Goal: Book appointment/travel/reservation

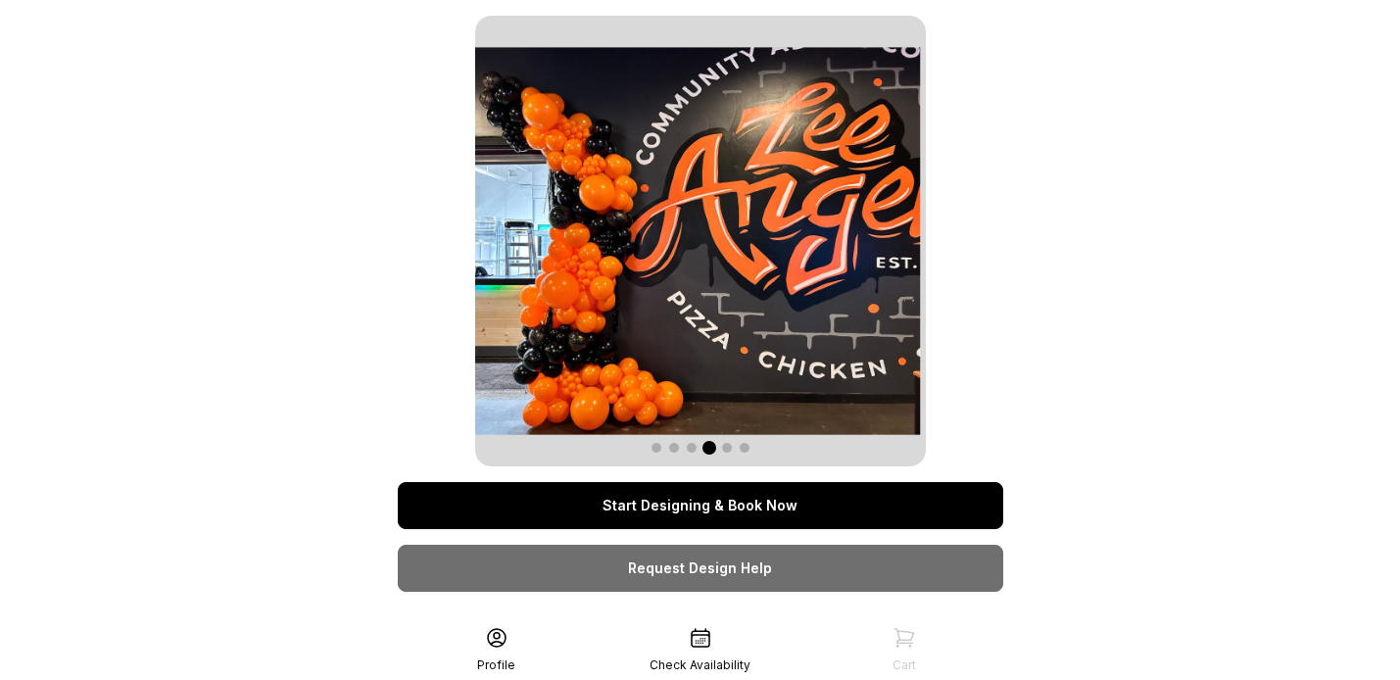
click at [745, 504] on link "Start Designing & Book Now" at bounding box center [700, 505] width 605 height 47
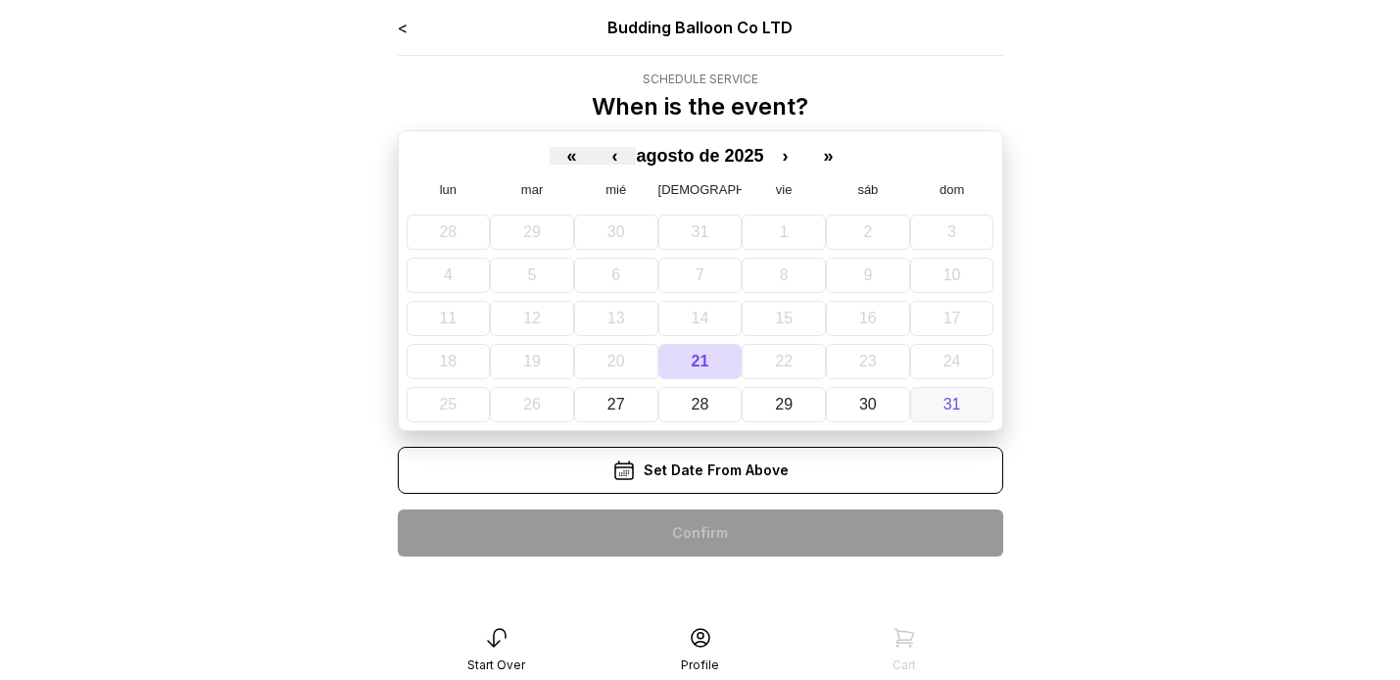
click at [959, 398] on abbr "31" at bounding box center [952, 404] width 18 height 17
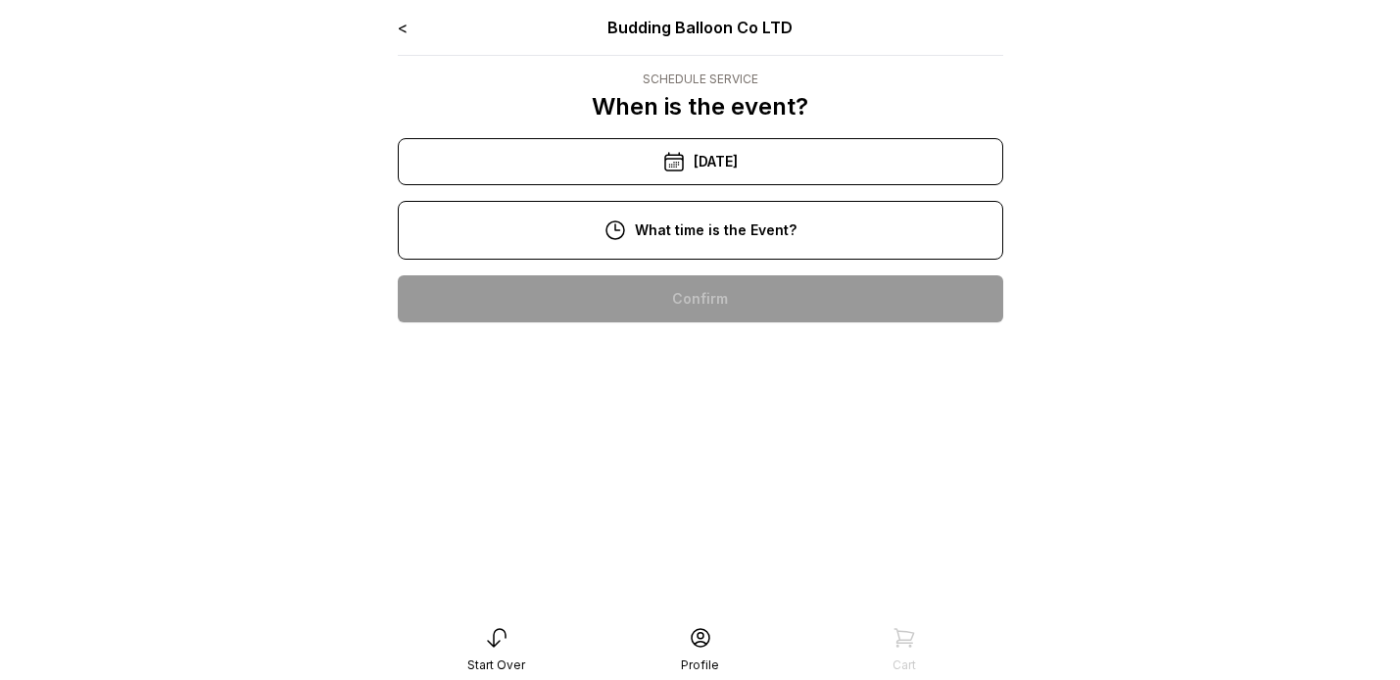
click at [699, 307] on div "10:00 am" at bounding box center [700, 298] width 574 height 47
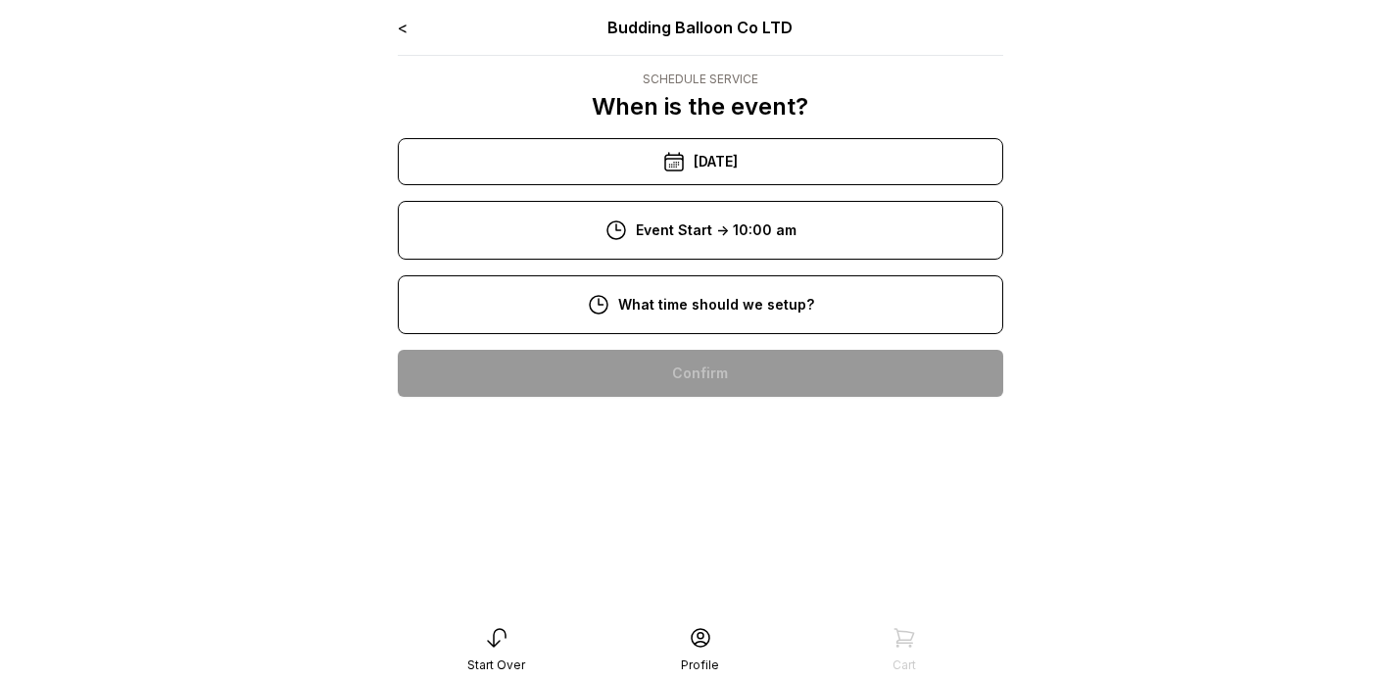
click at [696, 365] on div "8:00 am" at bounding box center [700, 373] width 574 height 47
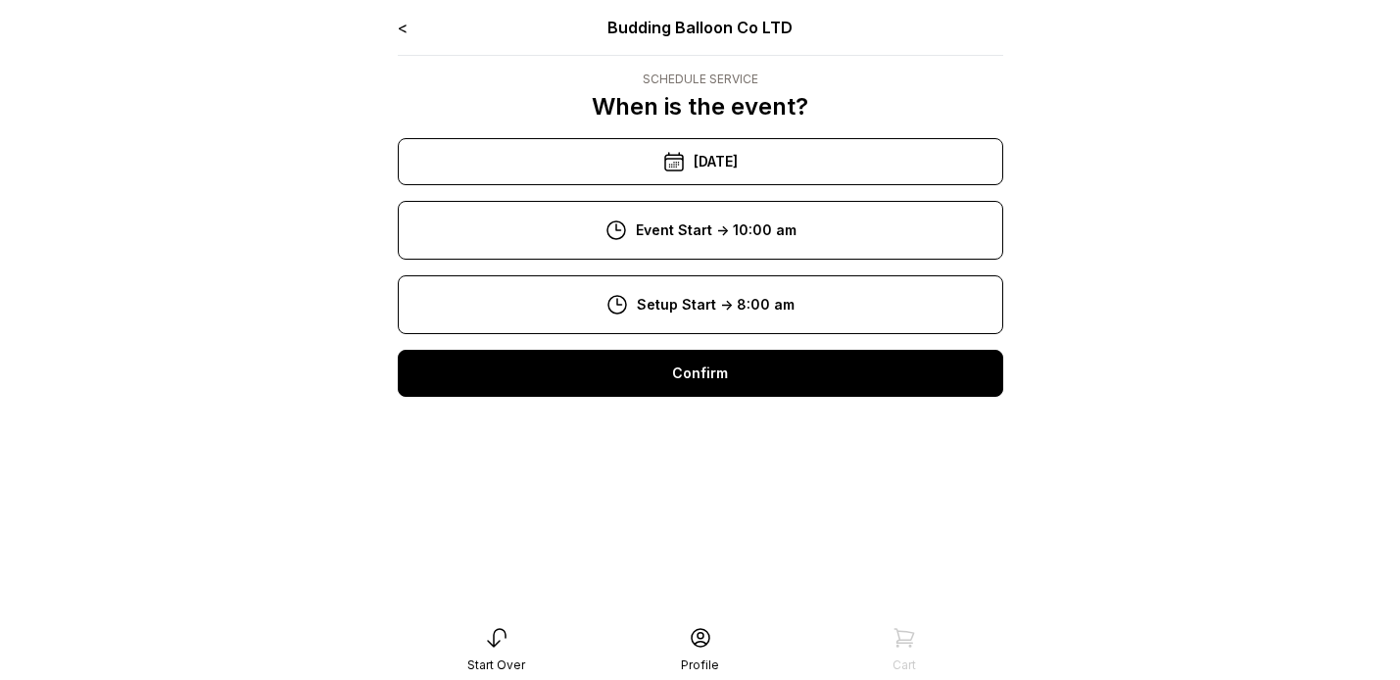
click at [703, 387] on div "Confirm" at bounding box center [700, 373] width 605 height 47
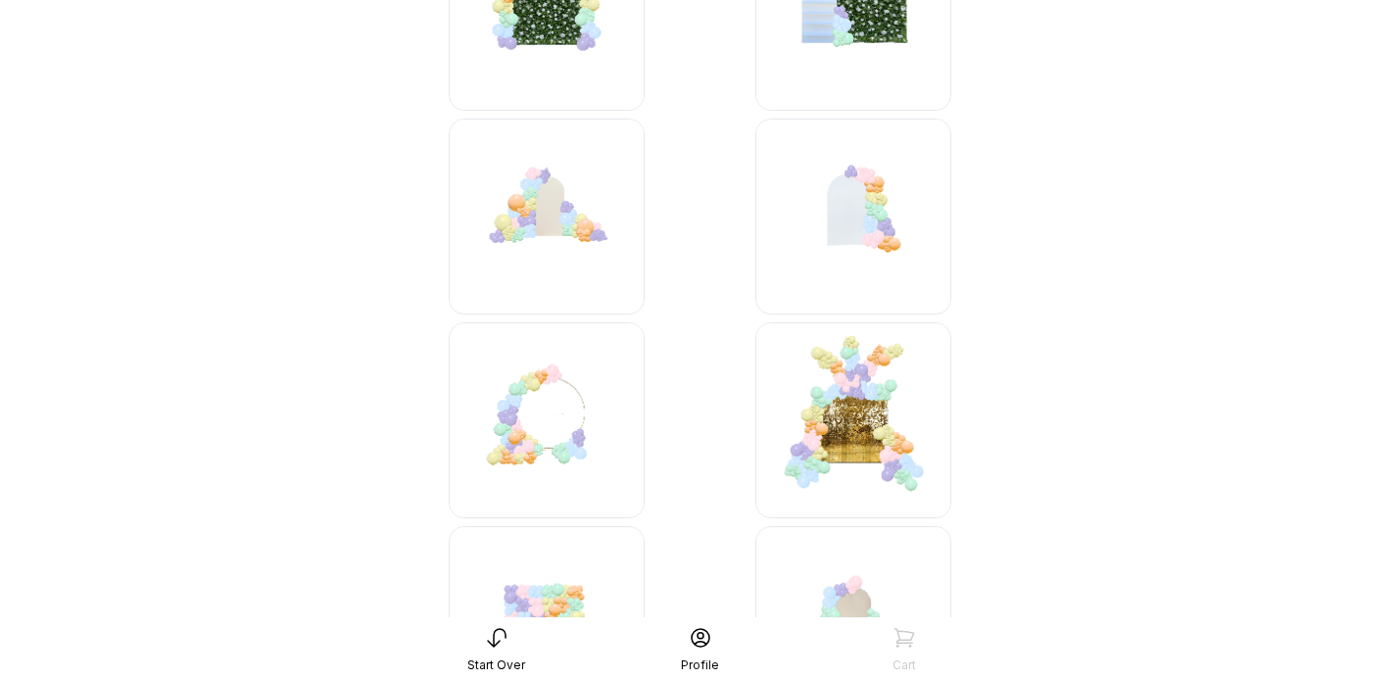
scroll to position [1997, 0]
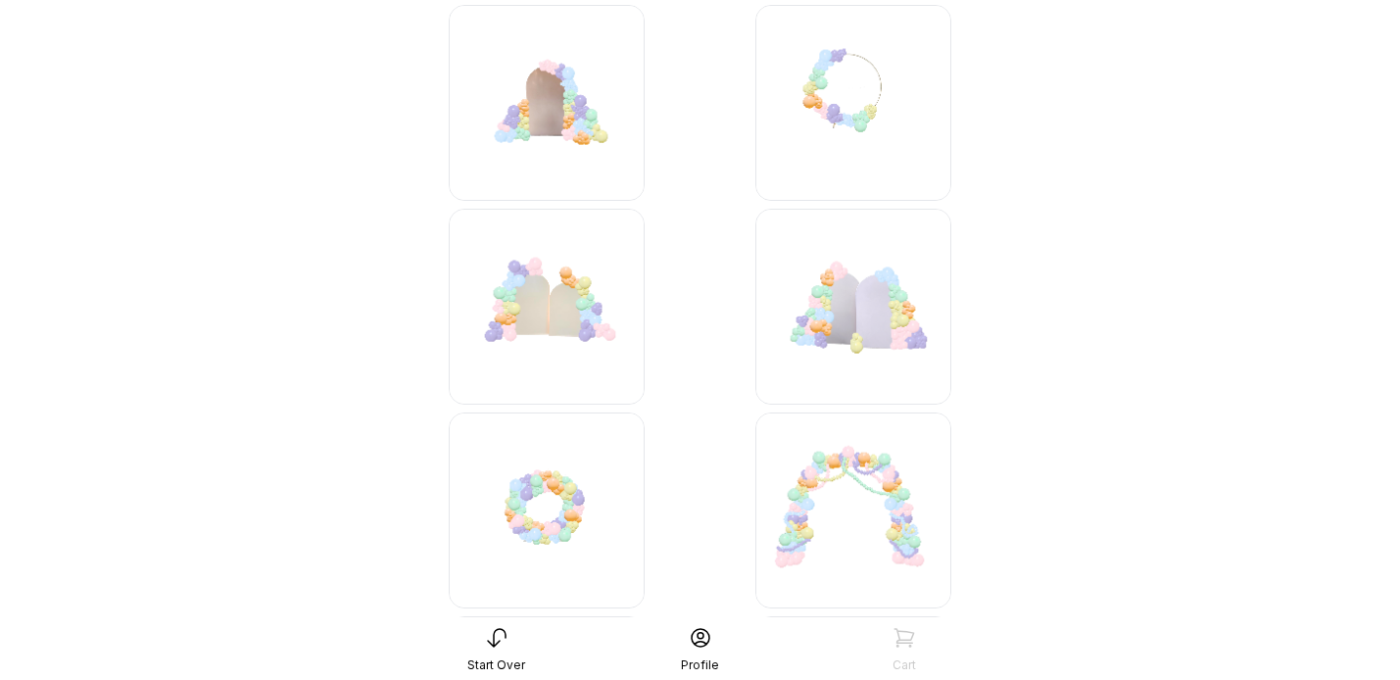
click at [548, 352] on img at bounding box center [547, 307] width 196 height 196
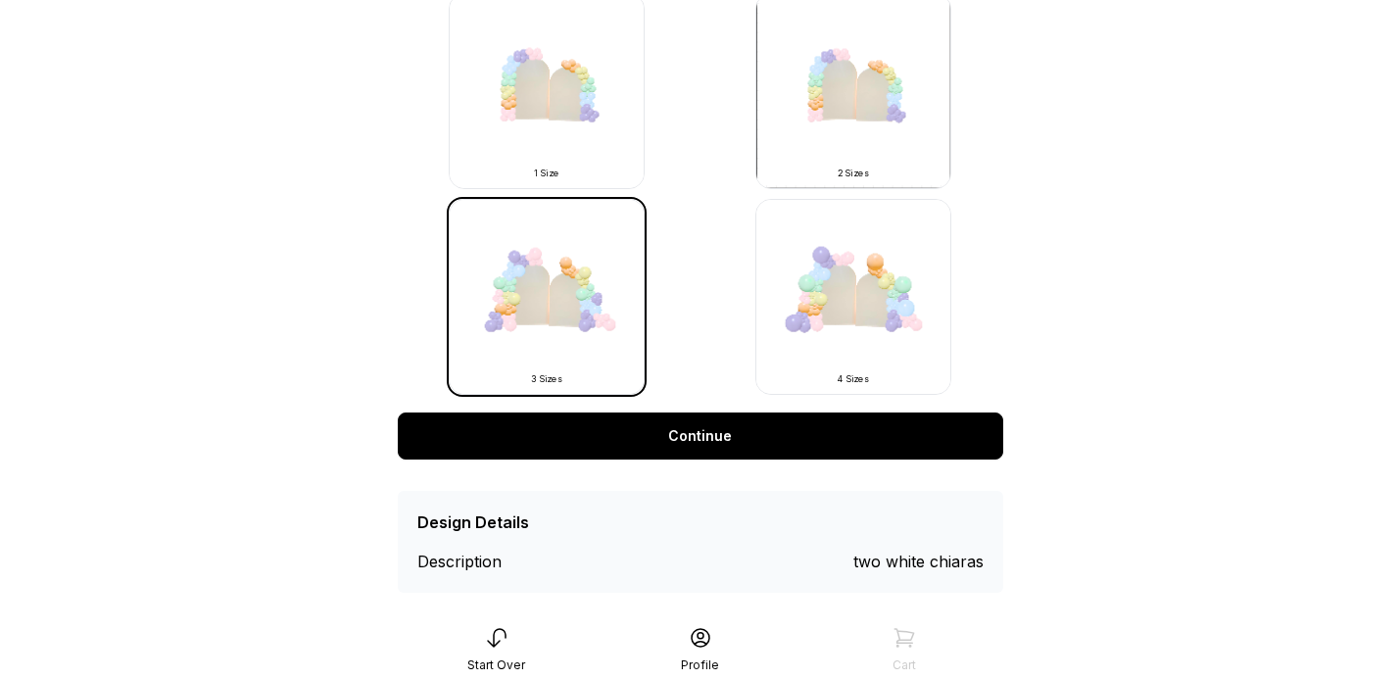
scroll to position [662, 0]
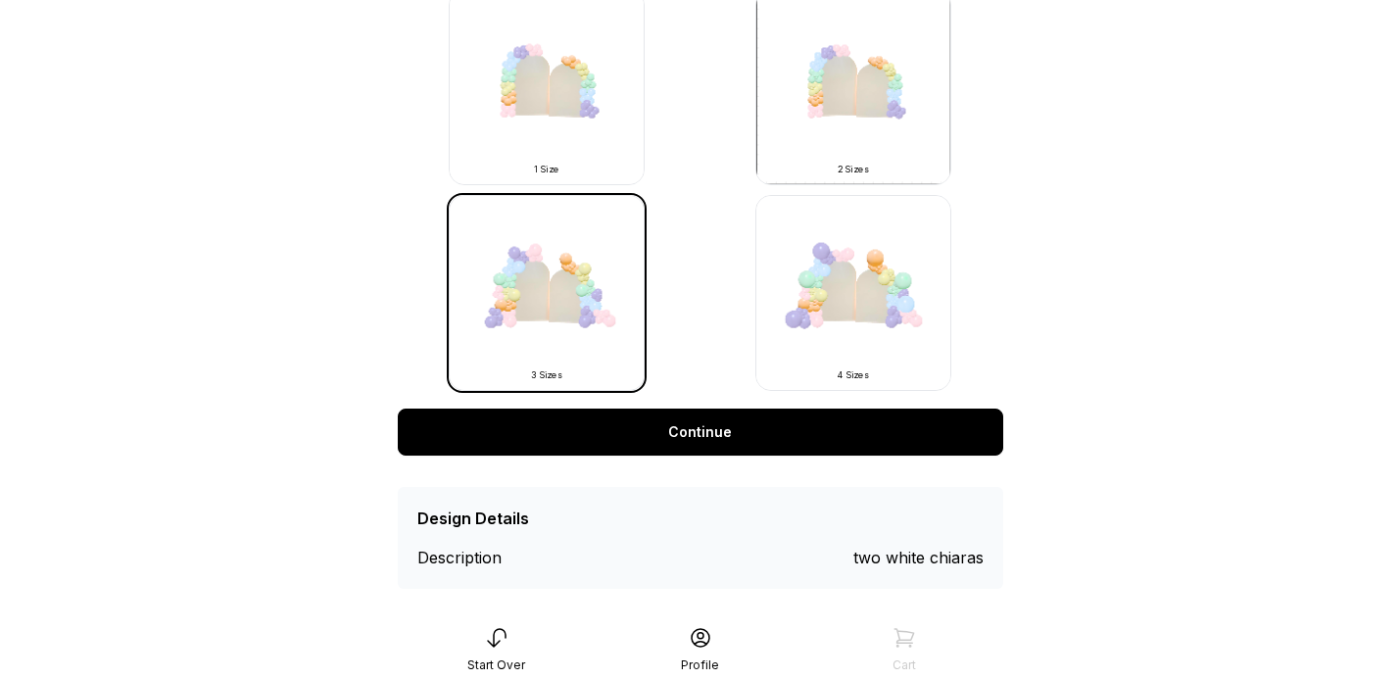
click at [812, 436] on link "Continue" at bounding box center [700, 431] width 605 height 47
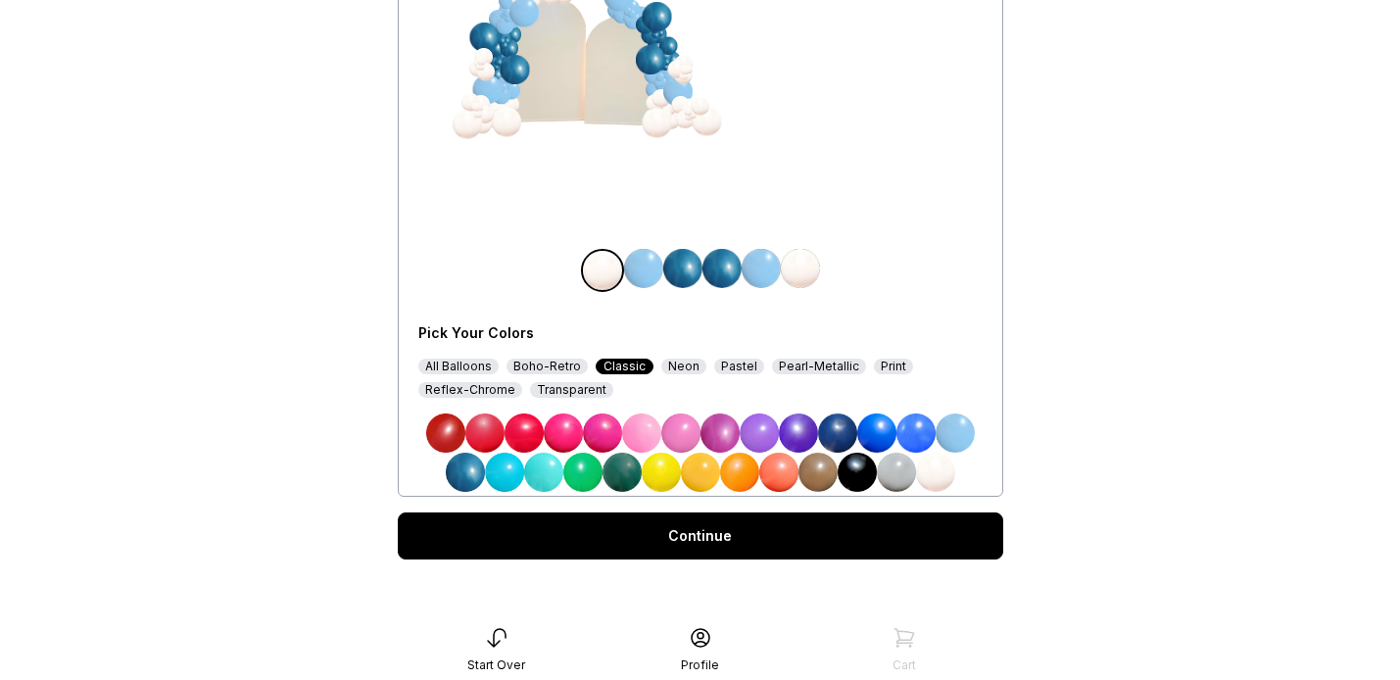
scroll to position [285, 0]
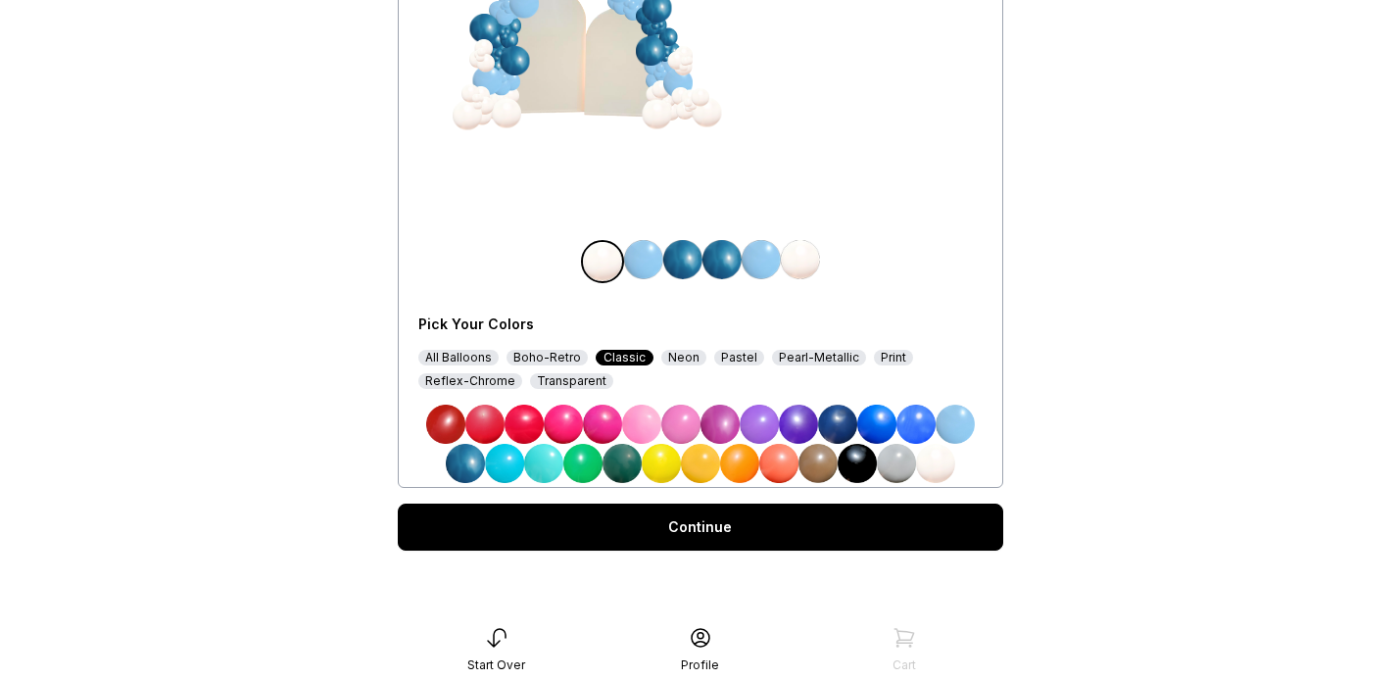
click at [464, 357] on div "All Balloons" at bounding box center [458, 358] width 80 height 16
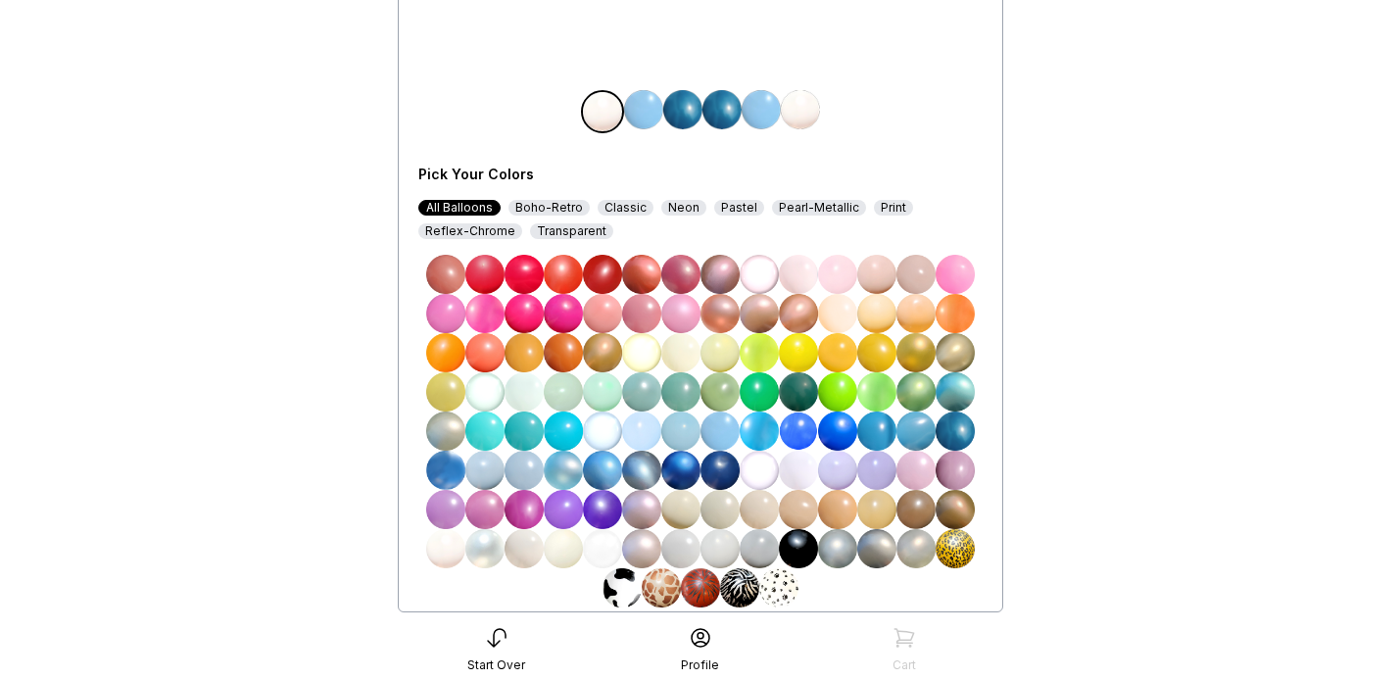
scroll to position [438, 0]
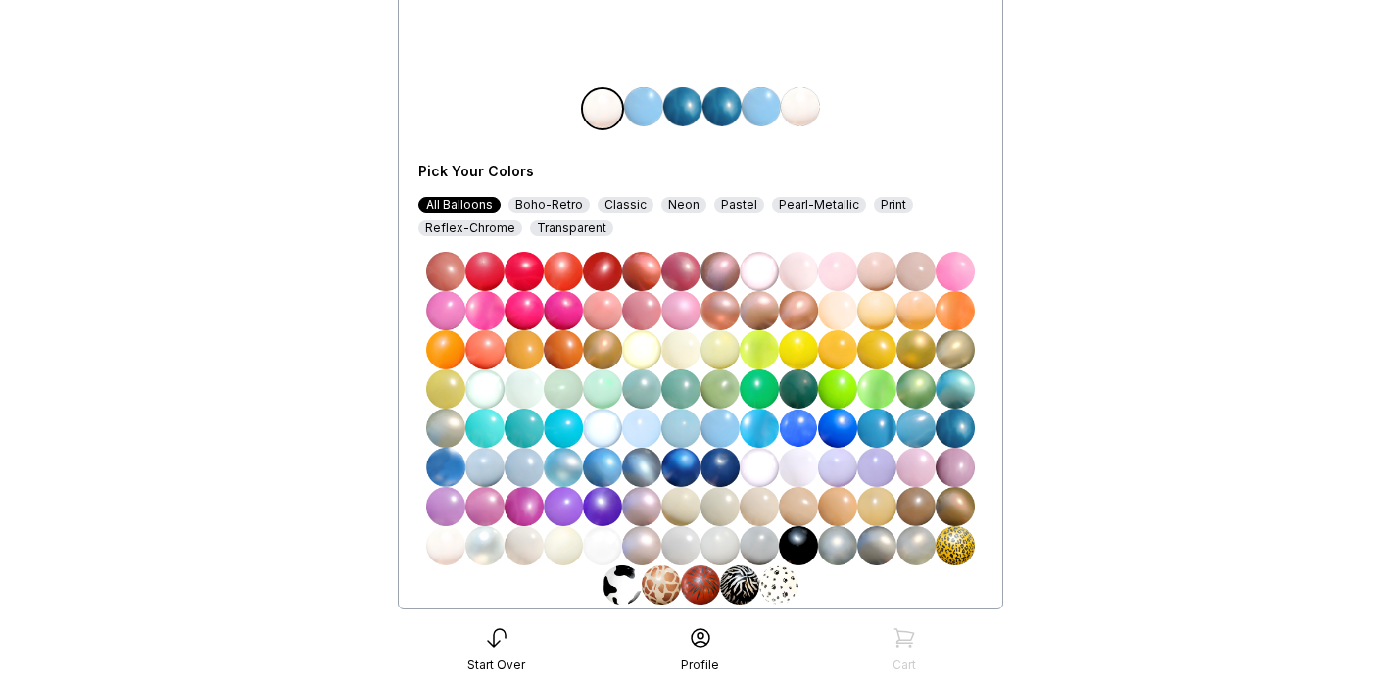
click at [952, 311] on img at bounding box center [955, 310] width 39 height 39
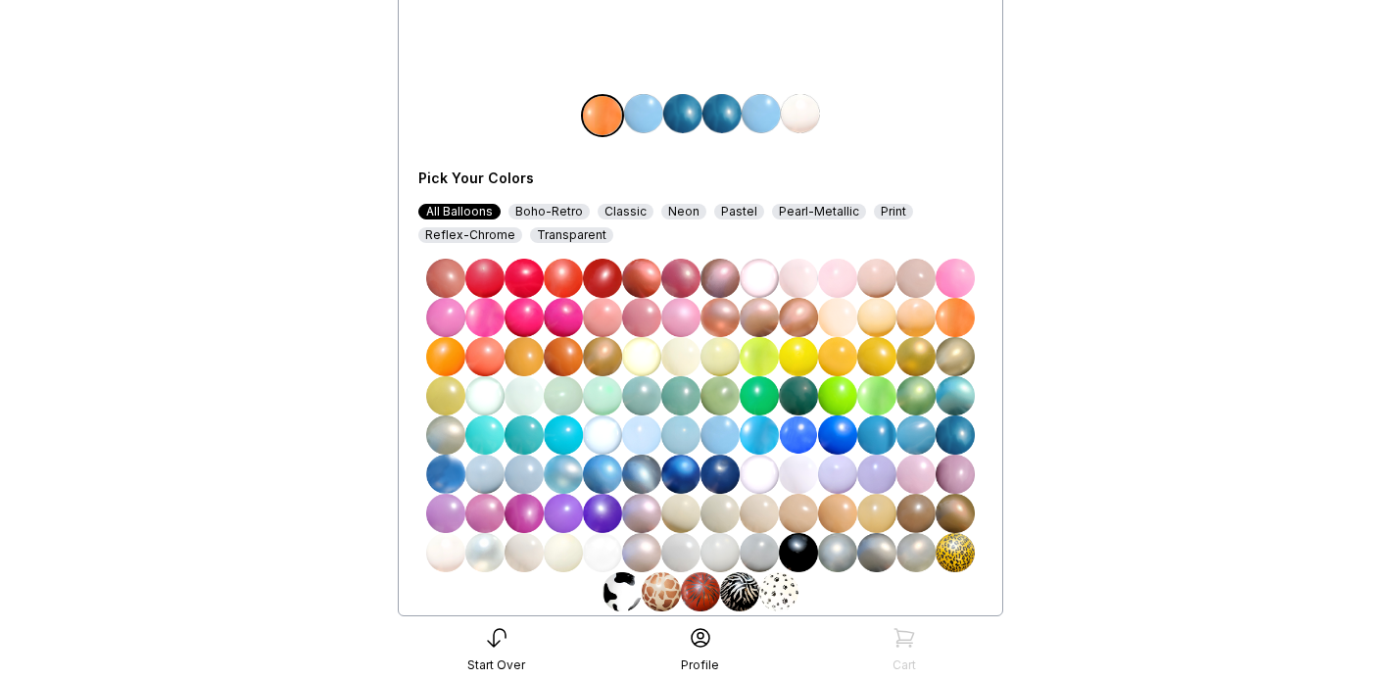
scroll to position [428, 0]
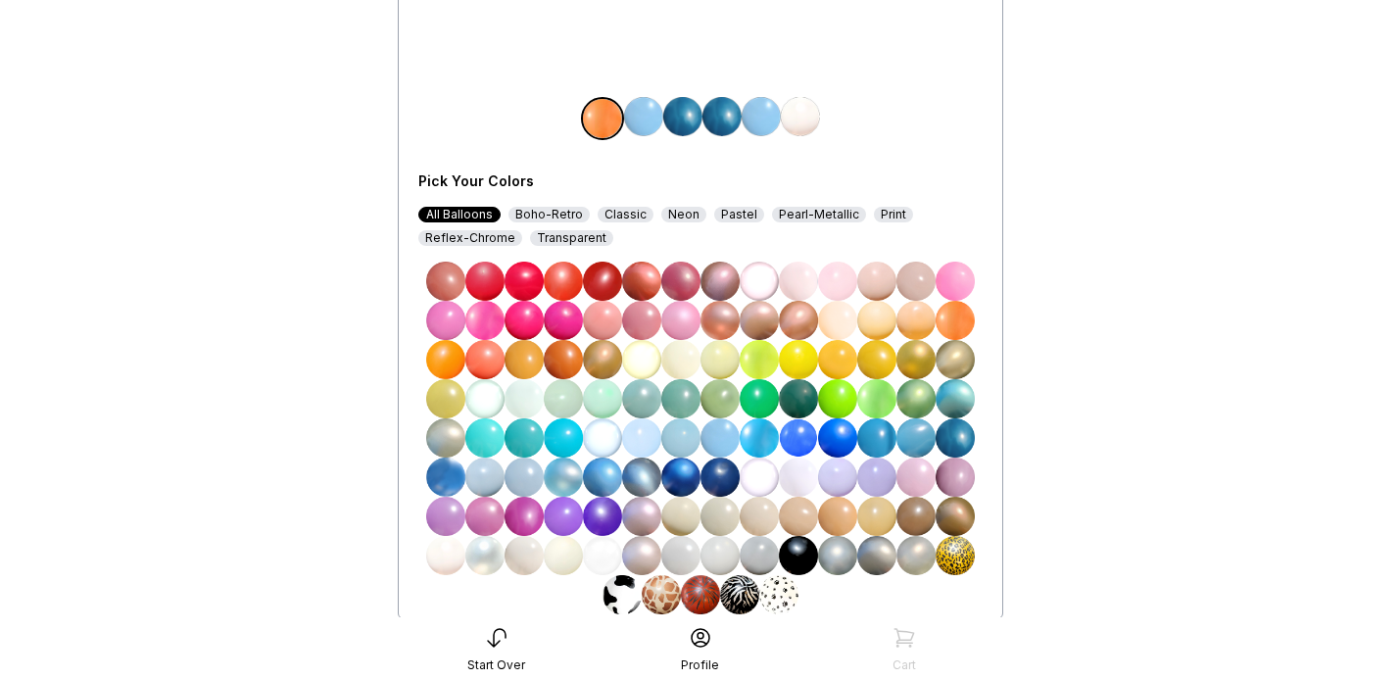
click at [600, 518] on img at bounding box center [602, 516] width 39 height 39
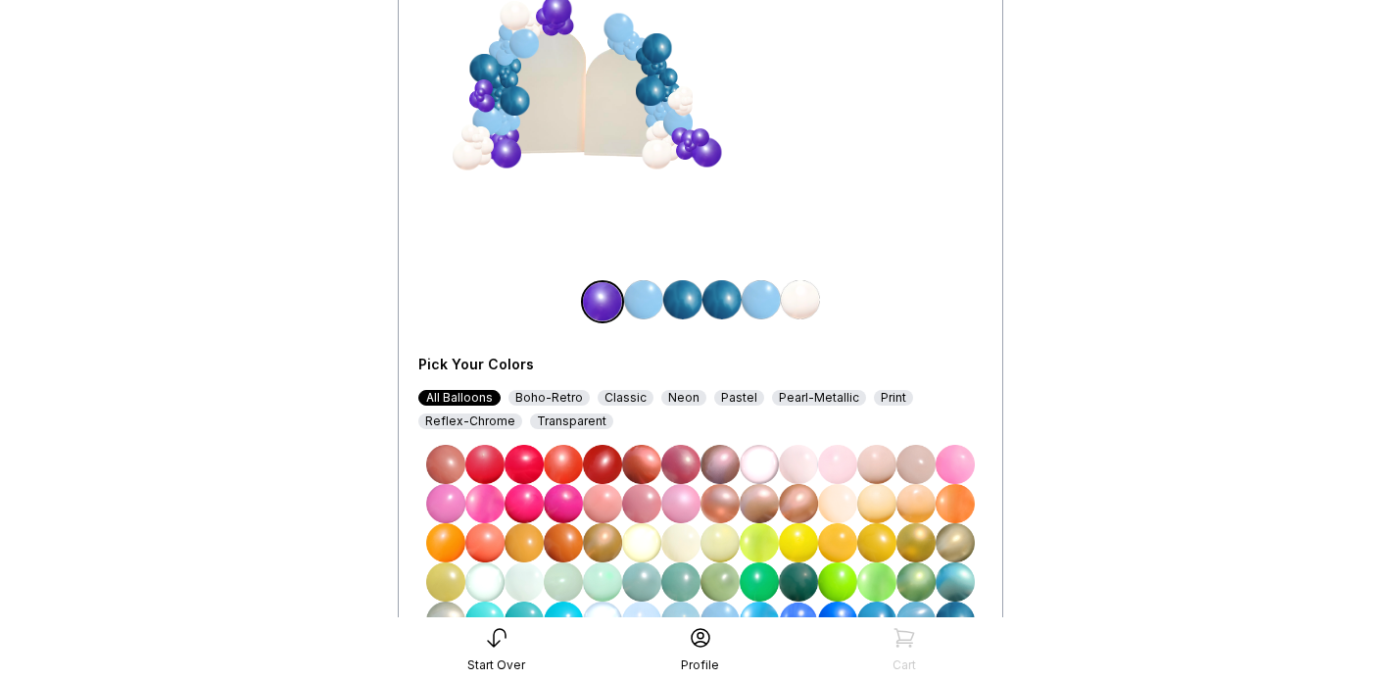
scroll to position [246, 0]
click at [569, 536] on img at bounding box center [563, 541] width 39 height 39
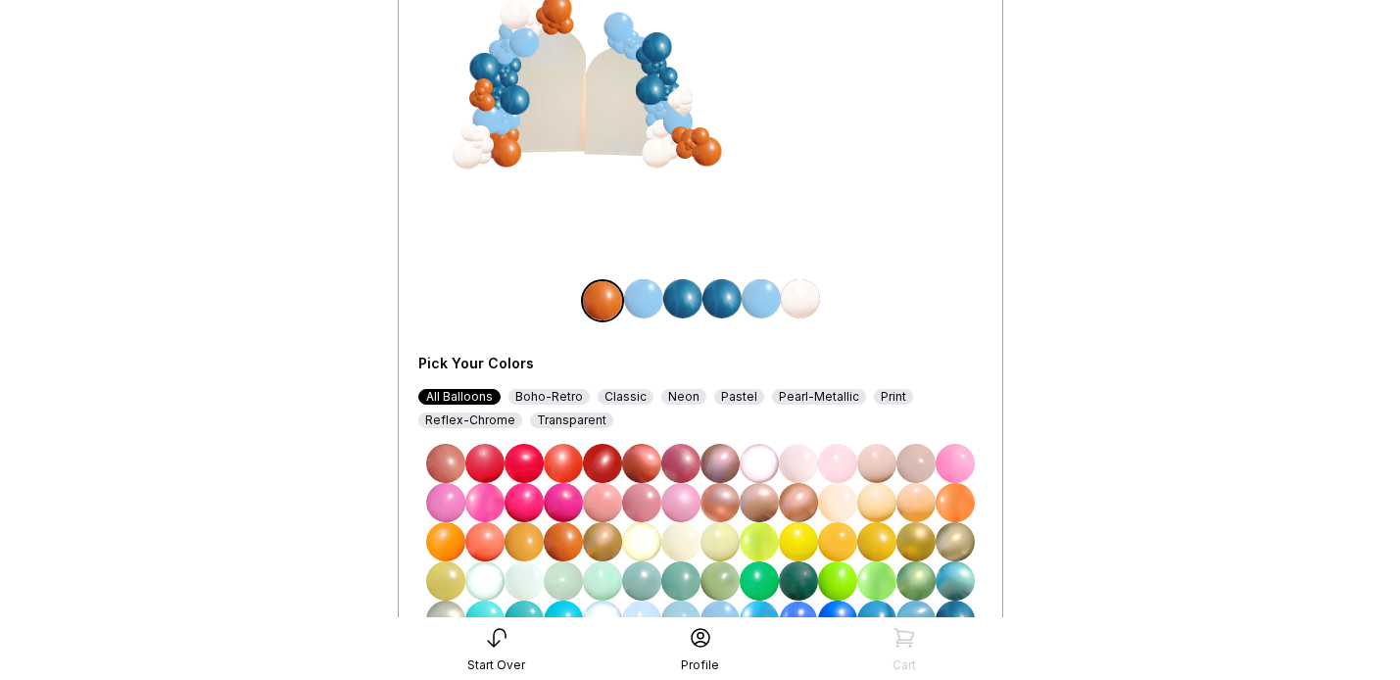
click at [645, 288] on img at bounding box center [643, 298] width 39 height 39
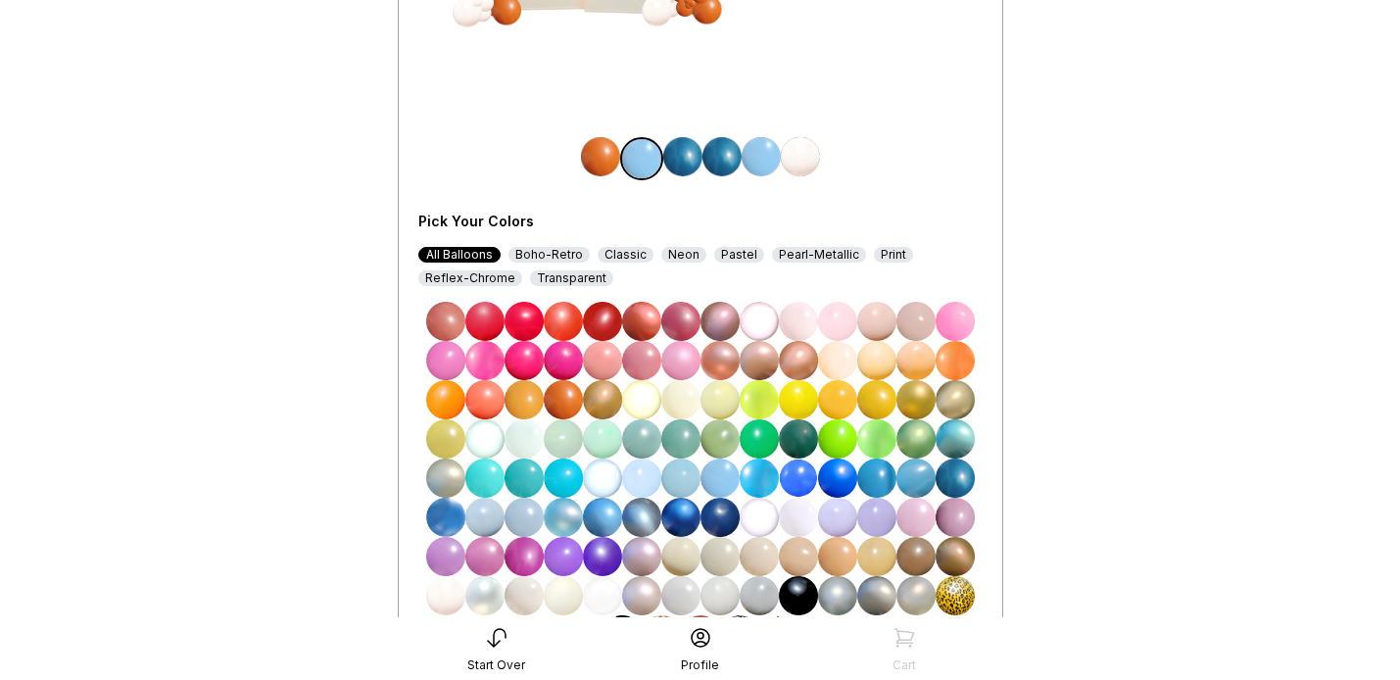
scroll to position [392, 0]
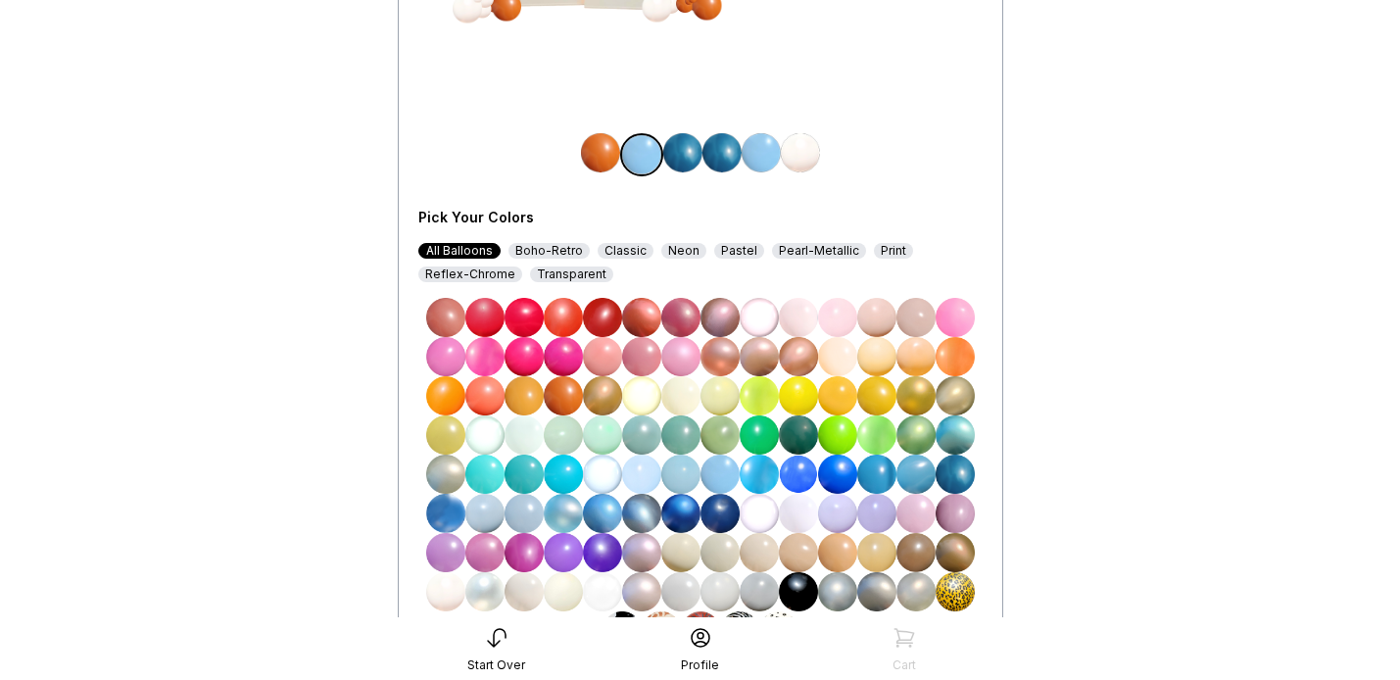
click at [555, 595] on img at bounding box center [563, 591] width 39 height 39
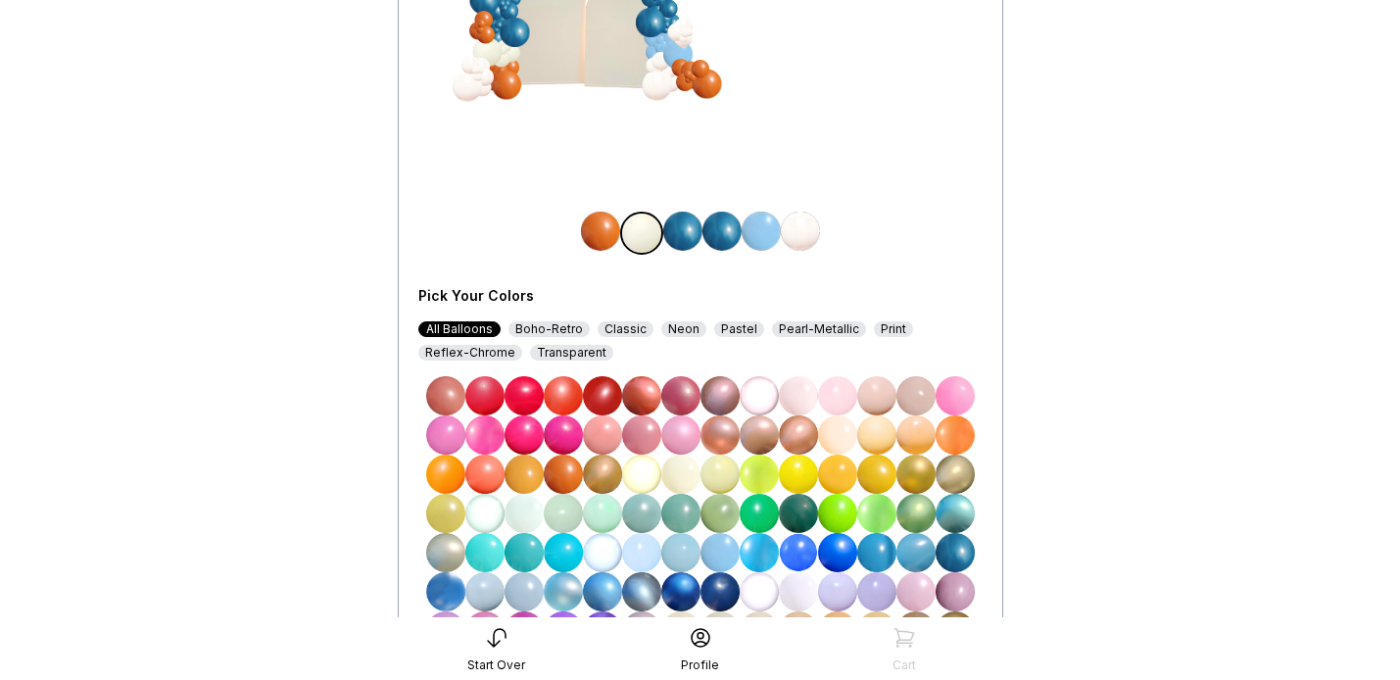
scroll to position [299, 0]
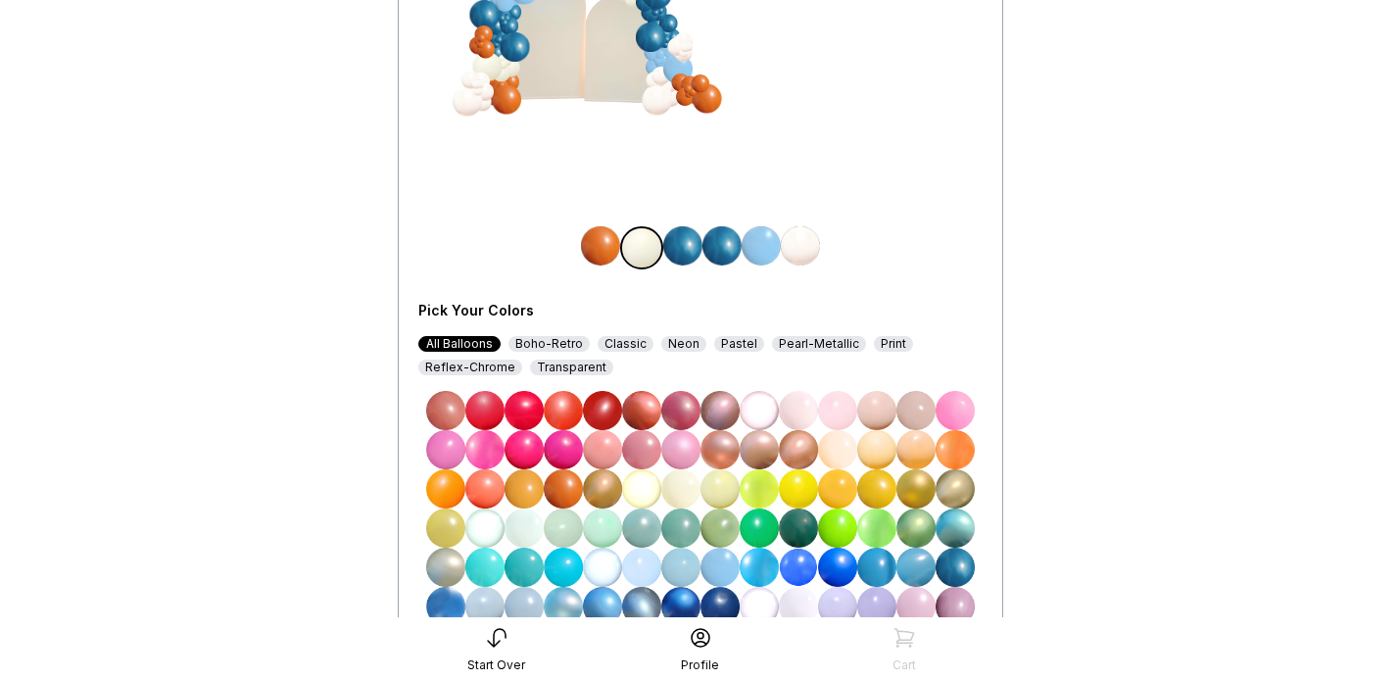
click at [684, 242] on img at bounding box center [682, 245] width 39 height 39
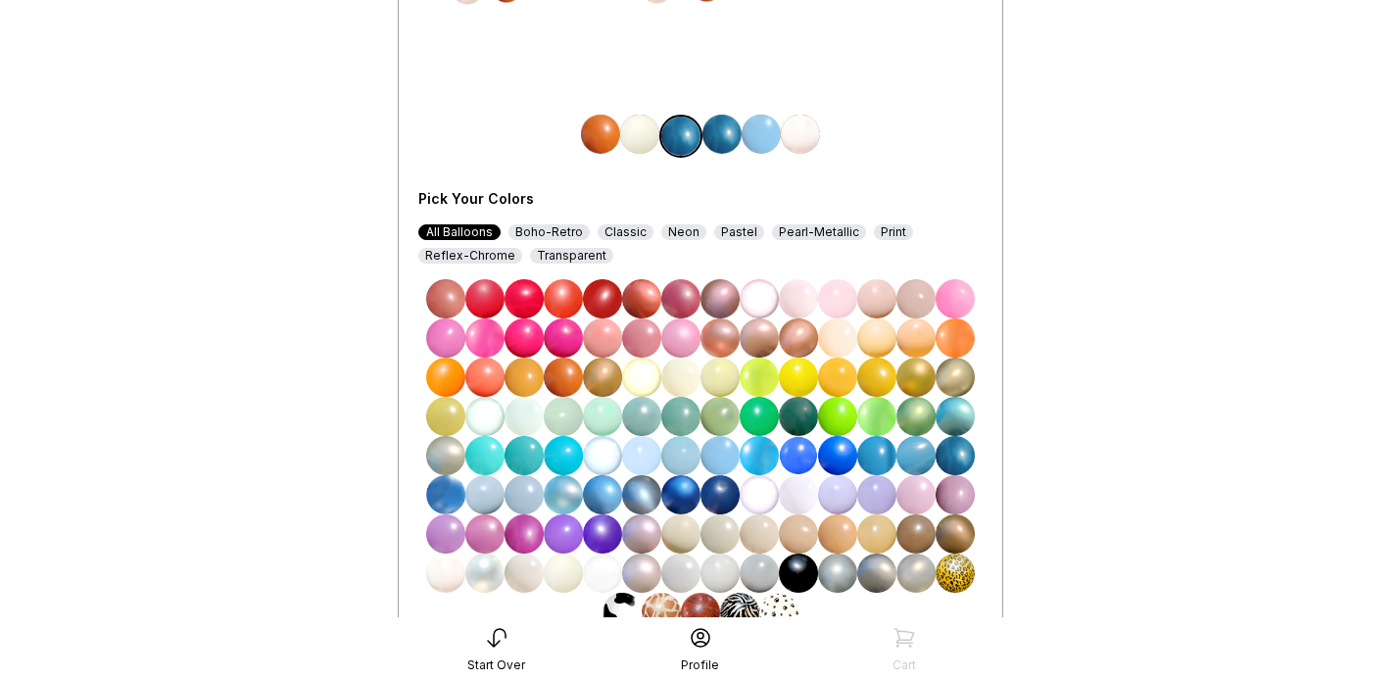
scroll to position [414, 0]
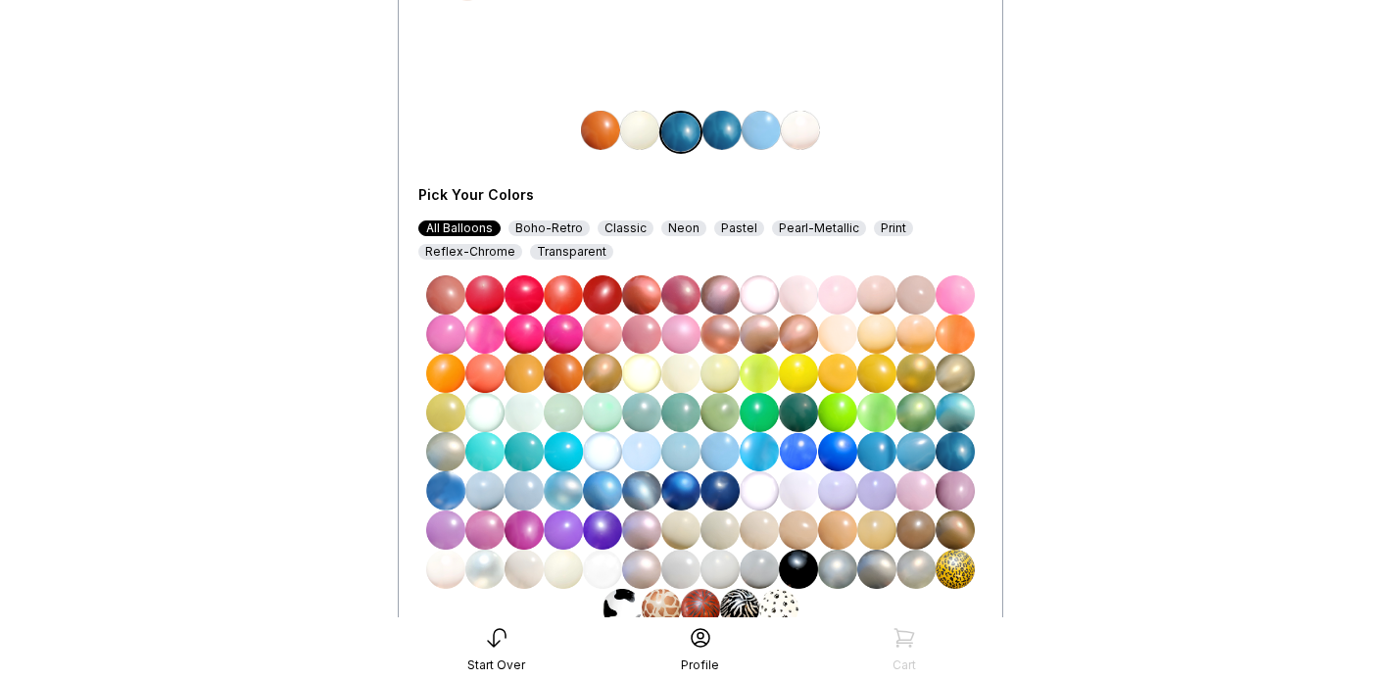
click at [607, 526] on img at bounding box center [602, 529] width 39 height 39
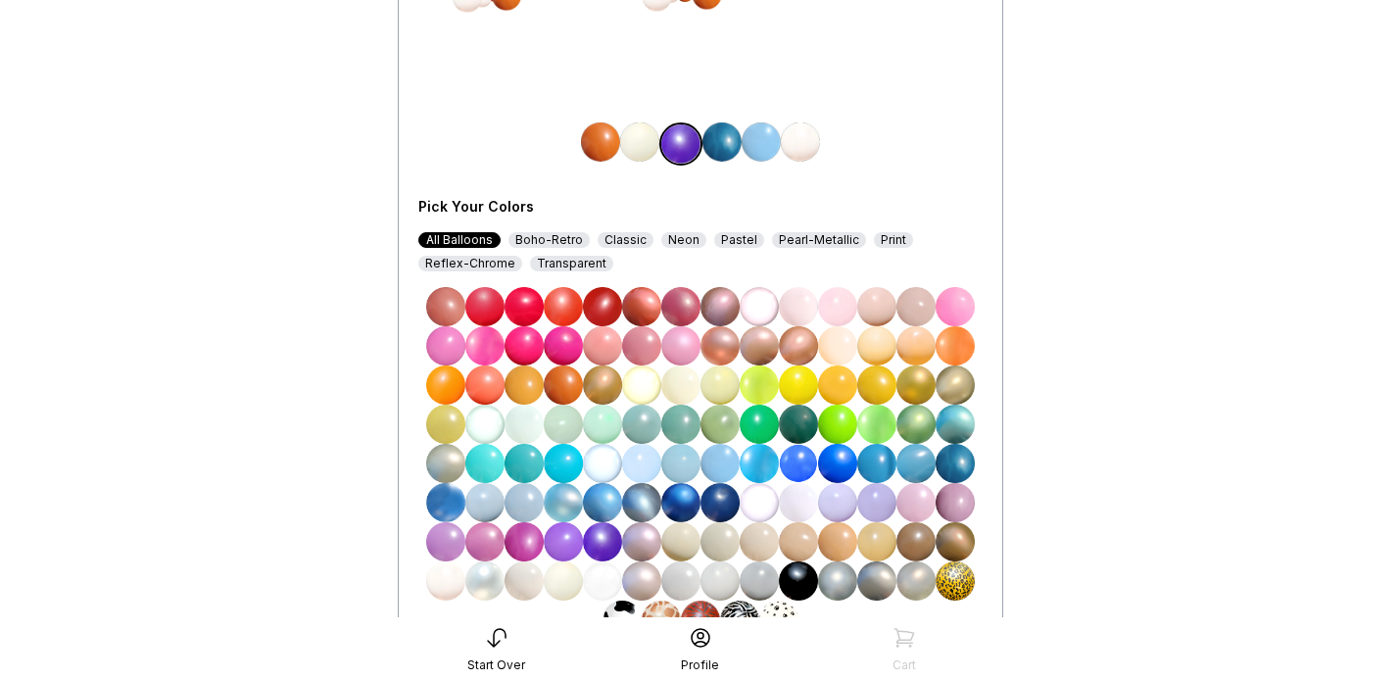
scroll to position [437, 0]
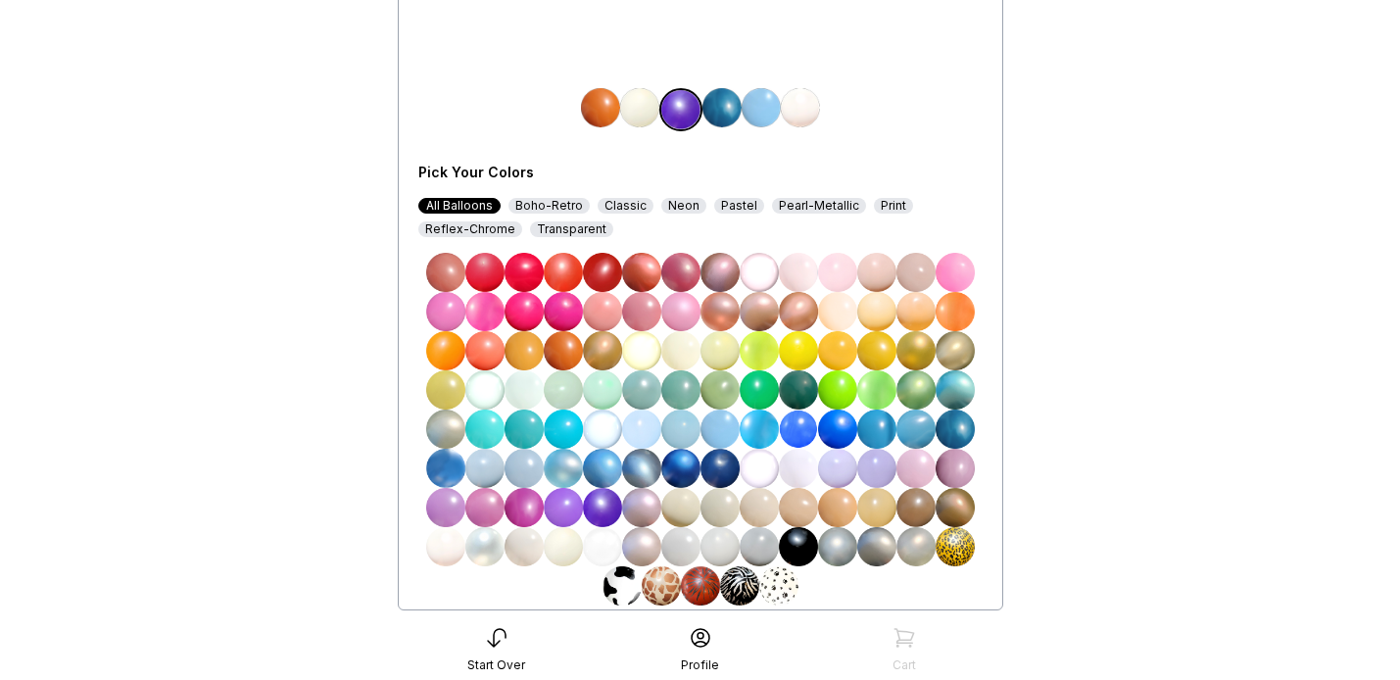
click at [722, 105] on img at bounding box center [721, 107] width 39 height 39
click at [792, 387] on img at bounding box center [798, 389] width 39 height 39
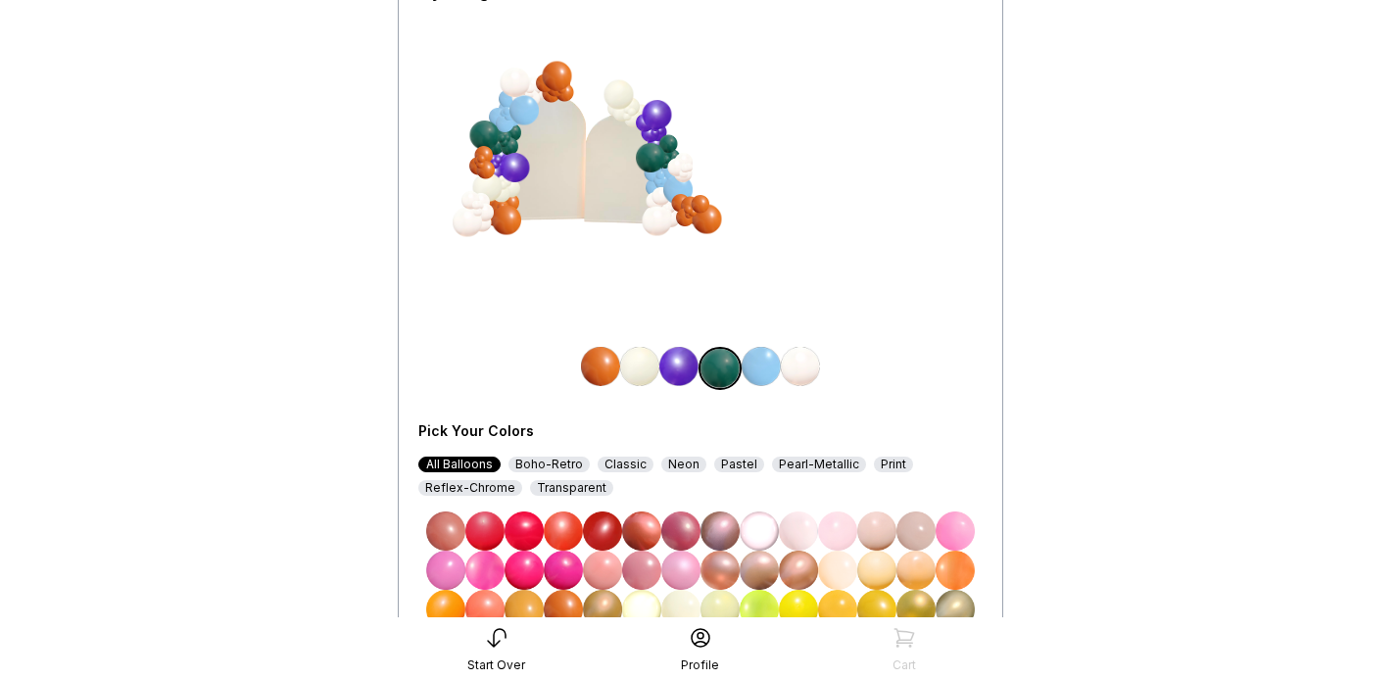
scroll to position [184, 0]
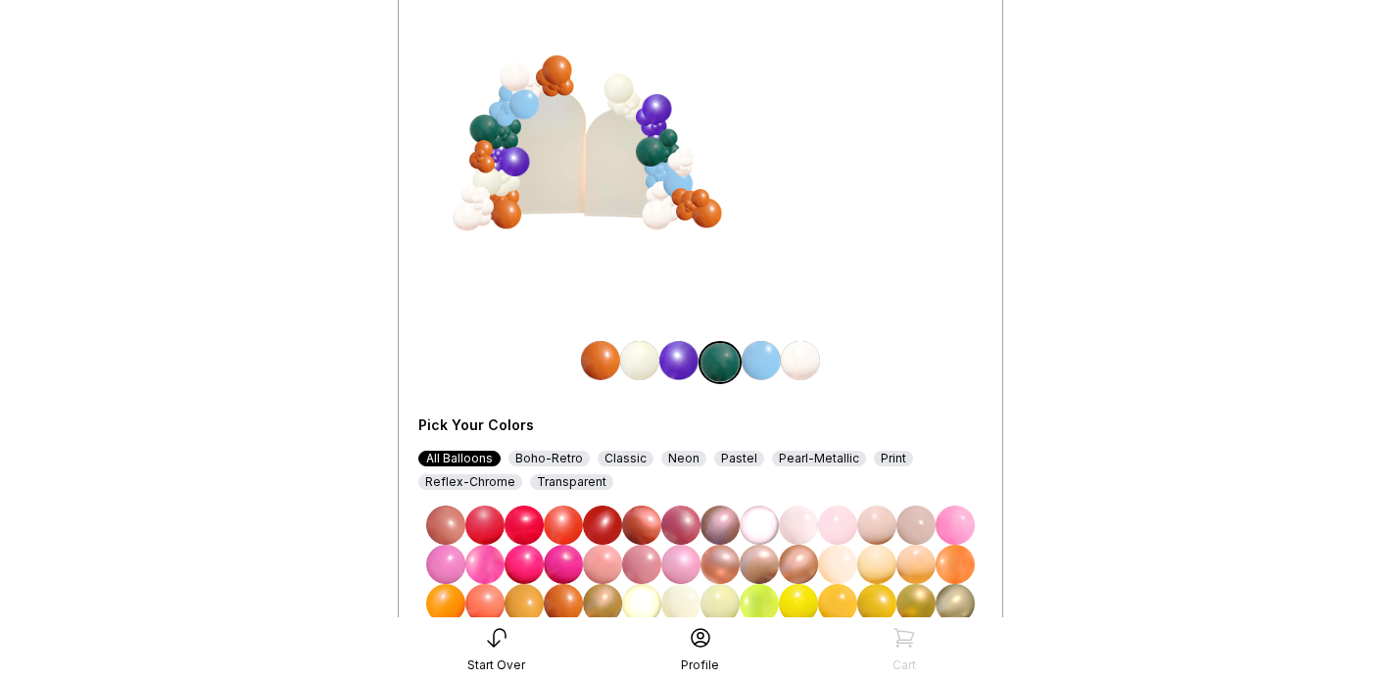
click at [758, 365] on img at bounding box center [761, 360] width 39 height 39
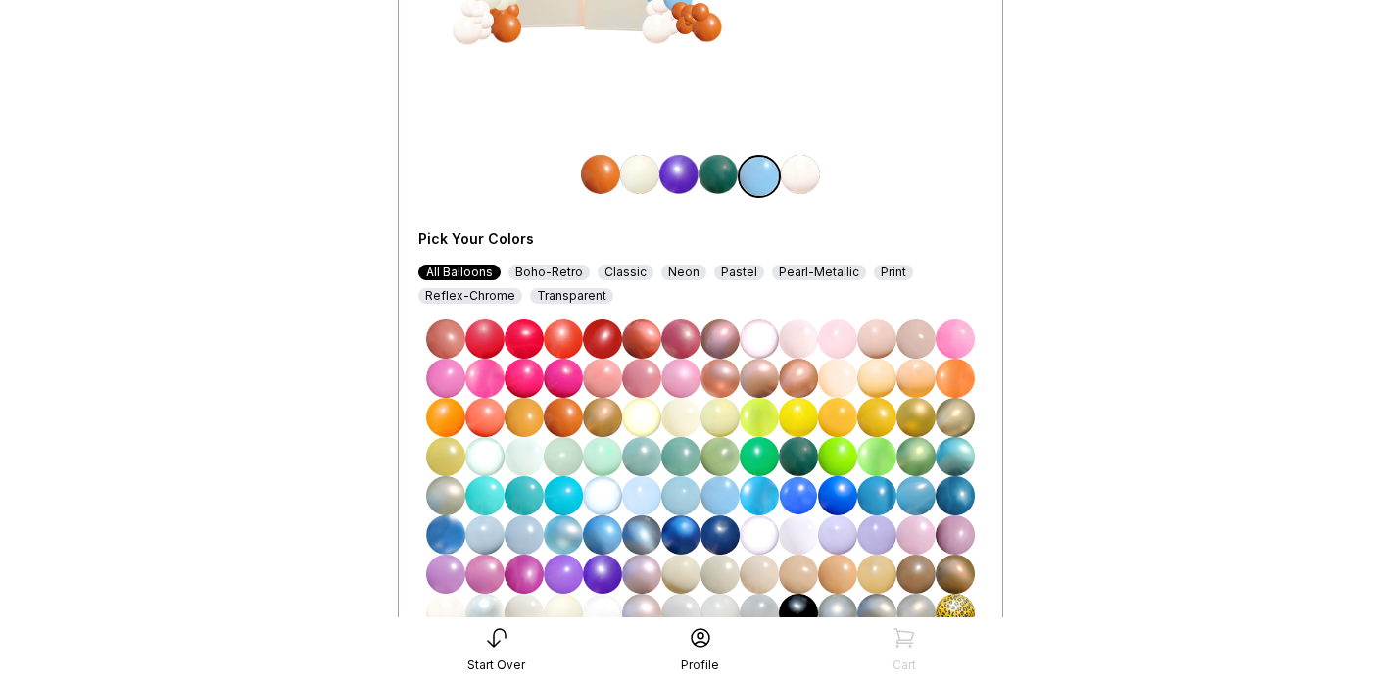
scroll to position [371, 0]
click at [597, 577] on img at bounding box center [602, 572] width 39 height 39
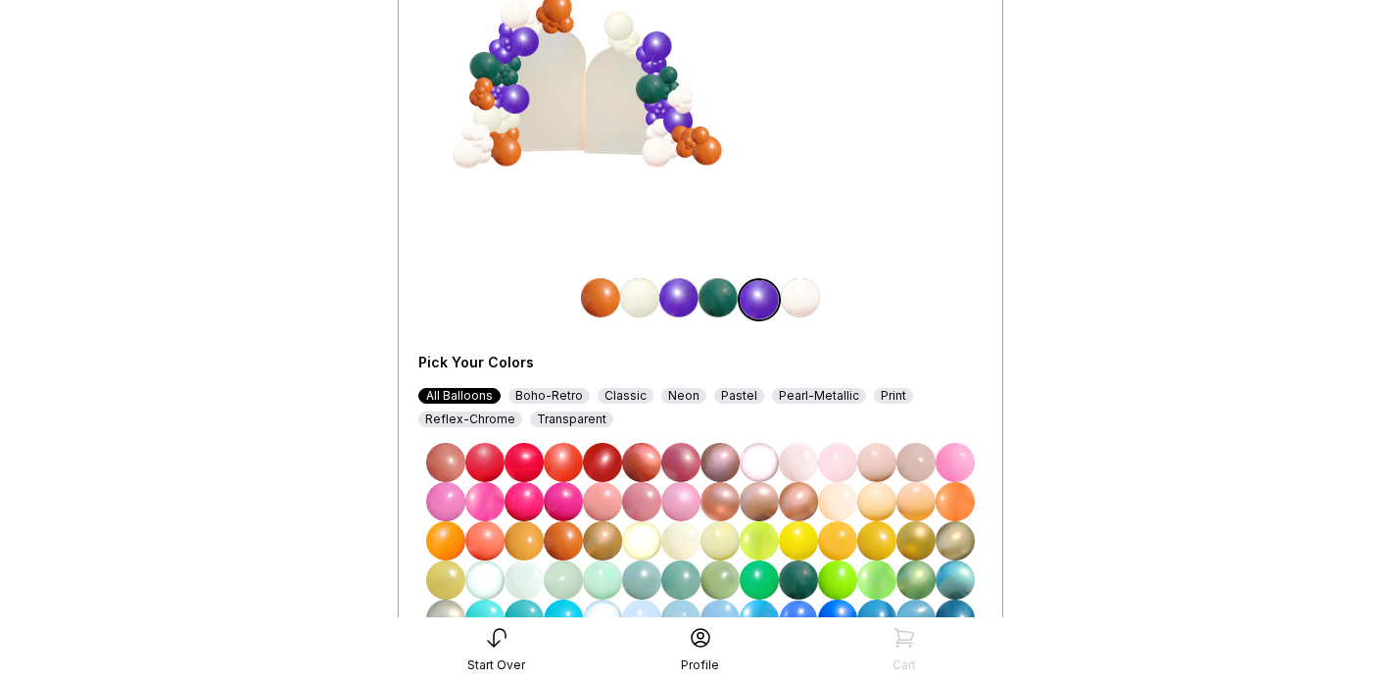
scroll to position [238, 0]
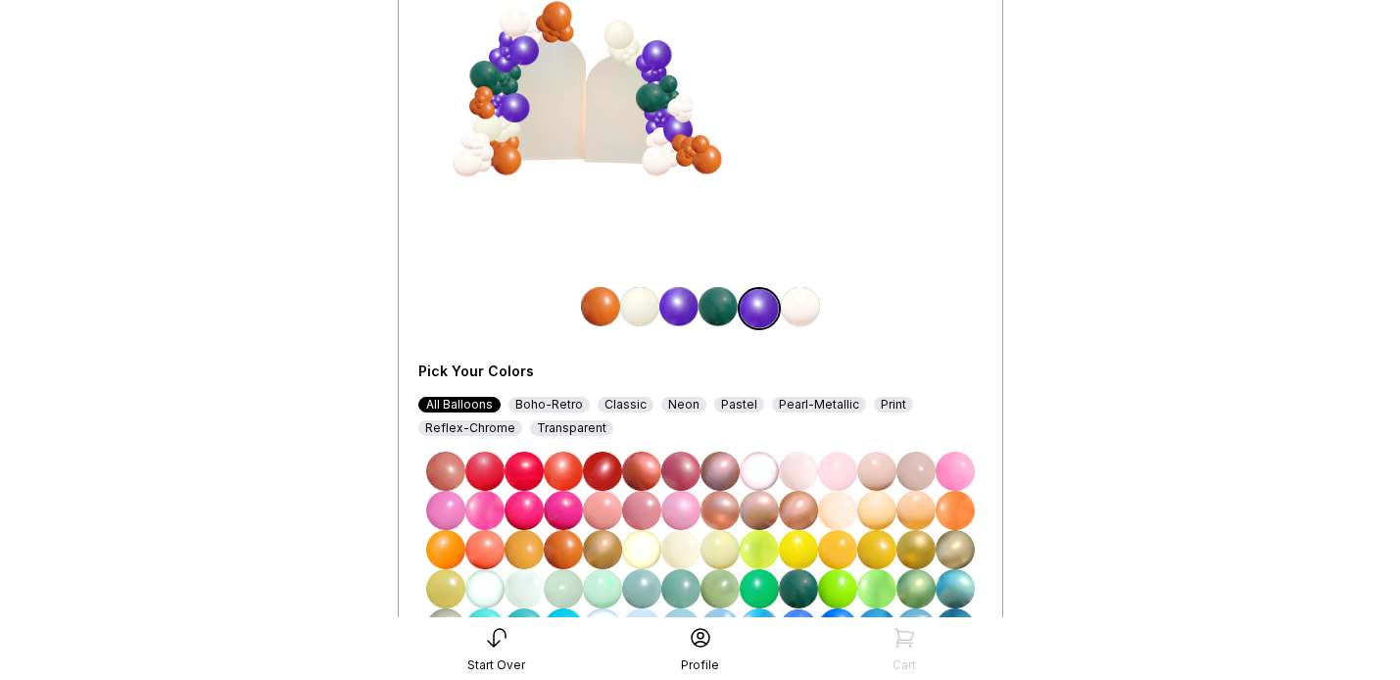
click at [718, 303] on img at bounding box center [717, 306] width 39 height 39
click at [756, 587] on img at bounding box center [759, 588] width 39 height 39
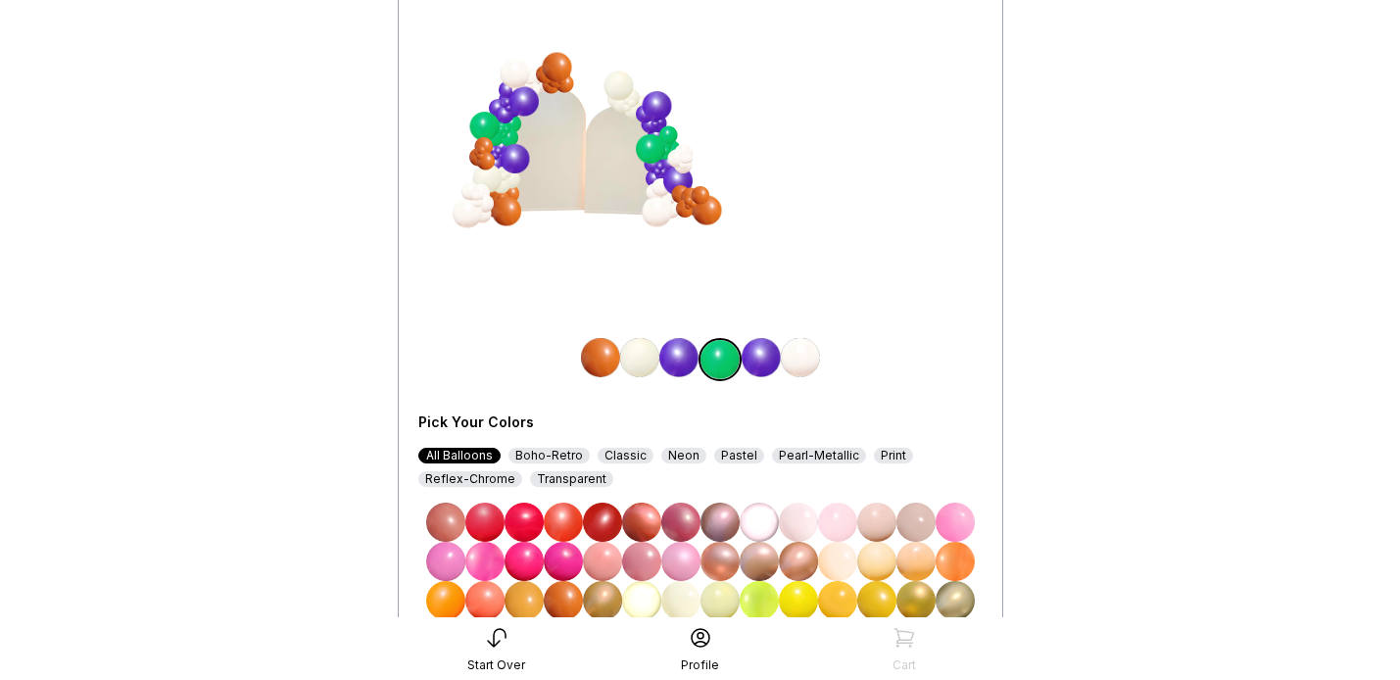
scroll to position [183, 0]
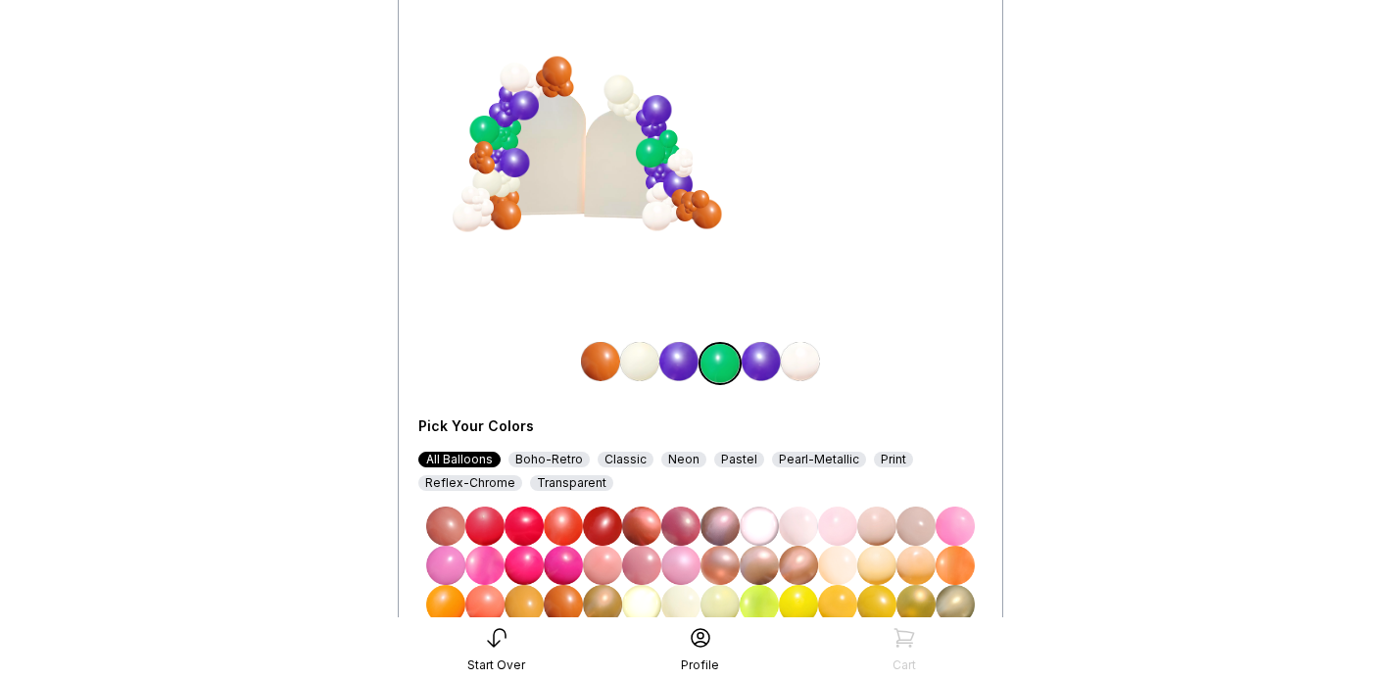
click at [598, 363] on img at bounding box center [600, 361] width 39 height 39
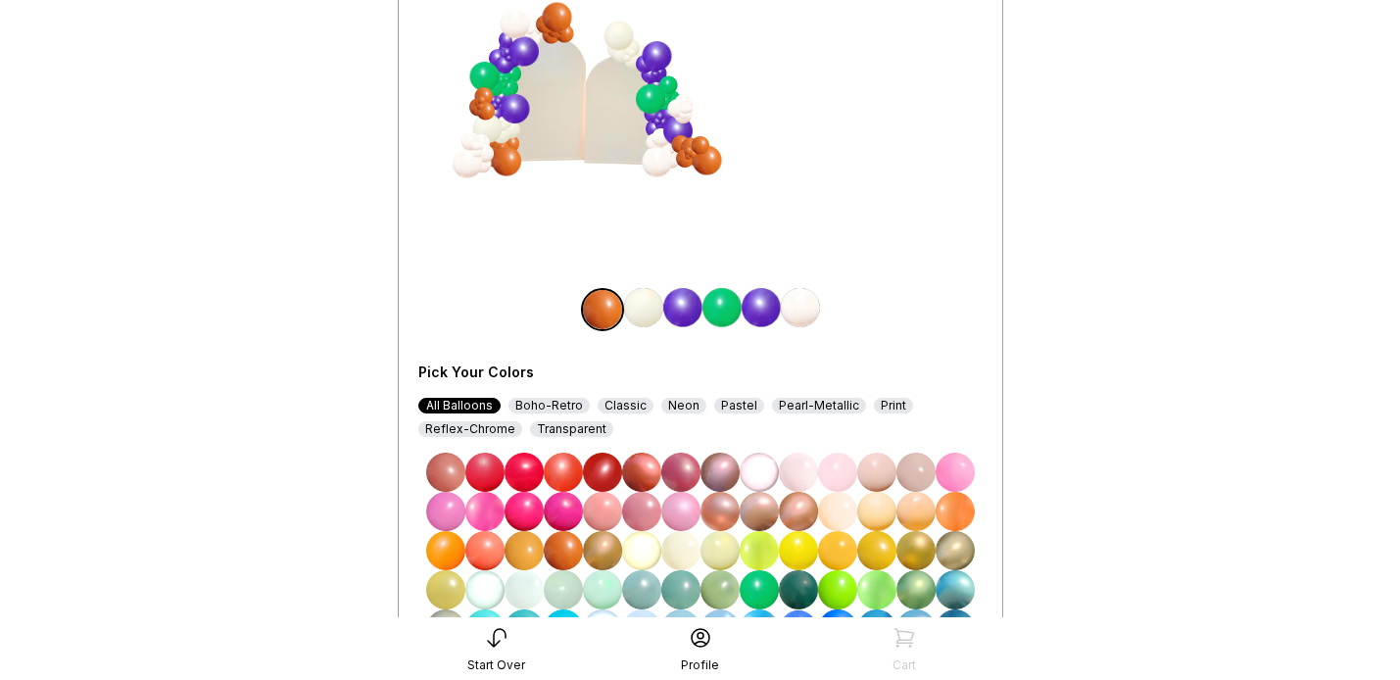
click at [752, 581] on img at bounding box center [759, 589] width 39 height 39
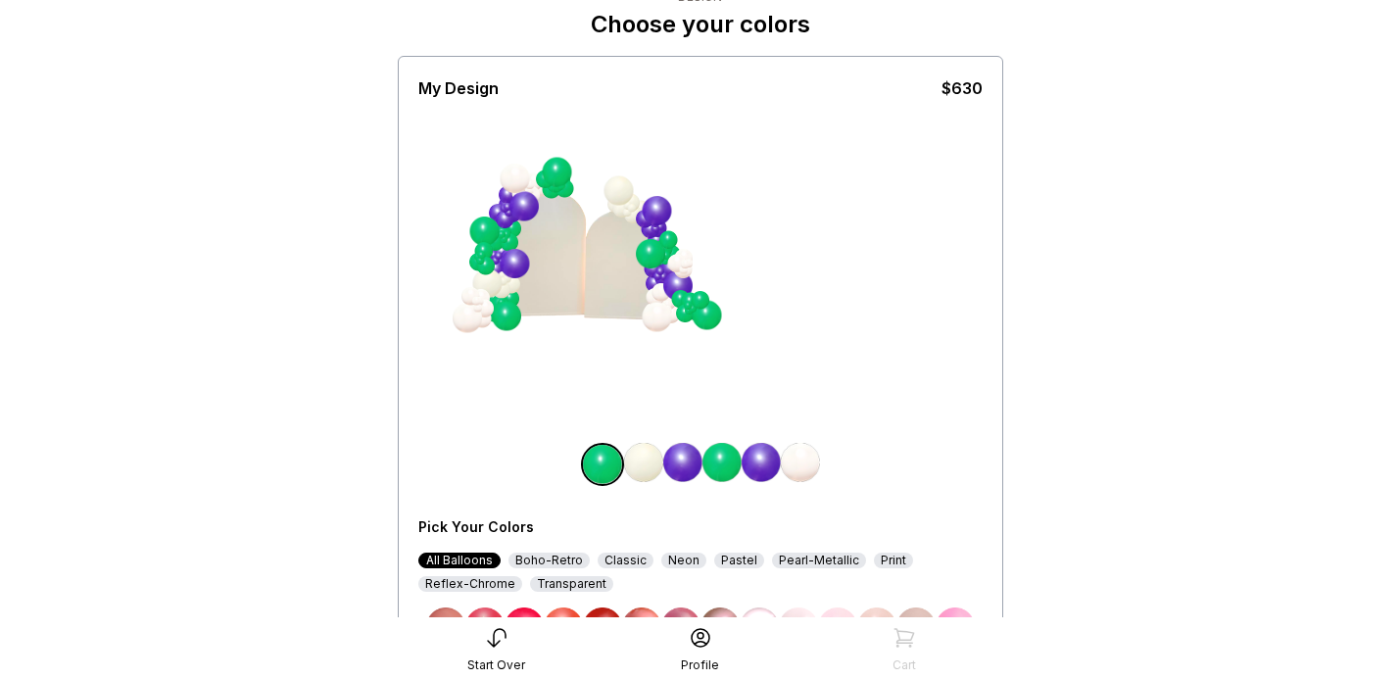
scroll to position [76, 0]
